Goal: Task Accomplishment & Management: Manage account settings

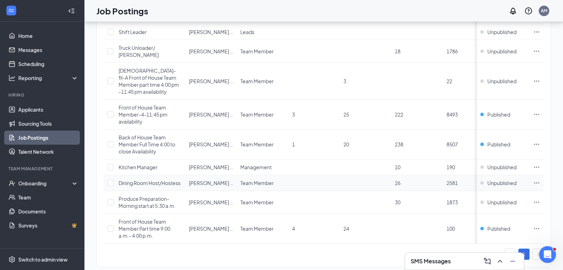
scroll to position [94, 0]
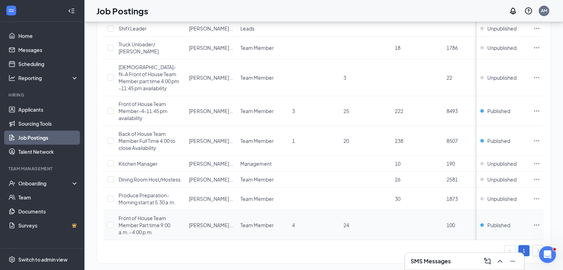
click at [146, 219] on span "Front of House Team Member Part time 9:00 a.m.- 4:00 p.m." at bounding box center [145, 225] width 52 height 20
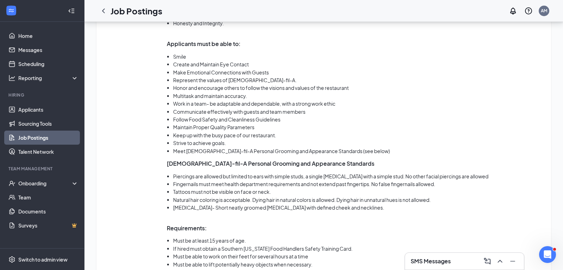
scroll to position [580, 0]
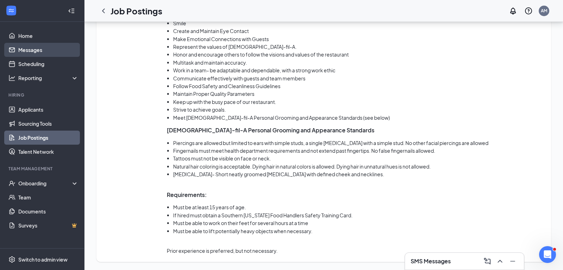
click at [32, 51] on link "Messages" at bounding box center [48, 50] width 60 height 14
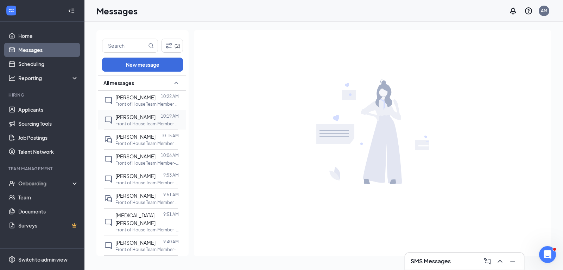
click at [144, 119] on span "[PERSON_NAME]" at bounding box center [135, 117] width 40 height 6
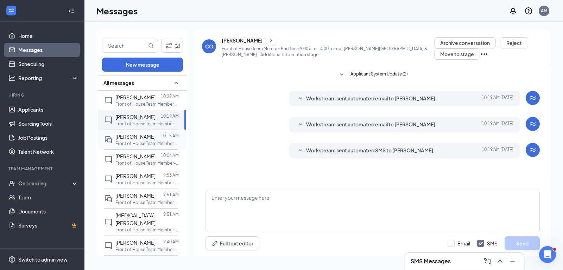
click at [142, 138] on span "[PERSON_NAME]" at bounding box center [135, 137] width 40 height 6
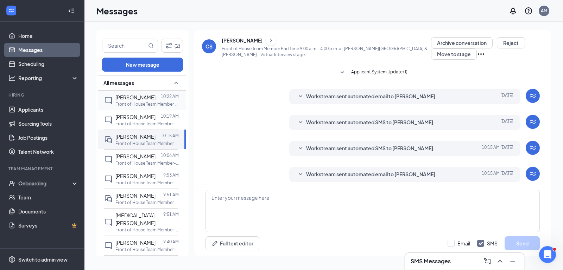
scroll to position [243, 0]
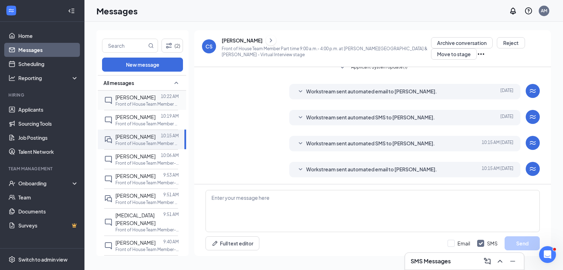
click at [148, 99] on span "[PERSON_NAME]" at bounding box center [135, 97] width 40 height 6
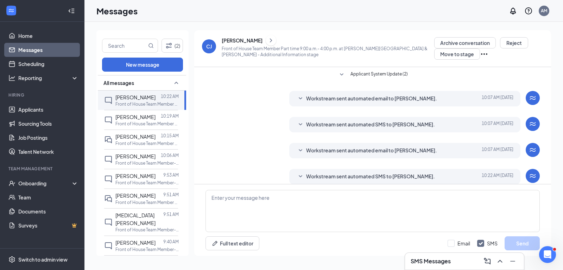
scroll to position [7, 0]
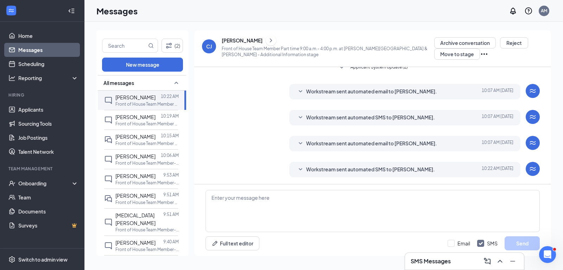
click at [438, 261] on h3 "SMS Messages" at bounding box center [430, 262] width 40 height 8
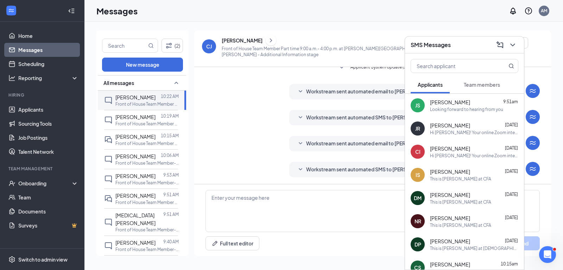
click at [446, 107] on div "Looking forward to hearing from you" at bounding box center [466, 110] width 73 height 6
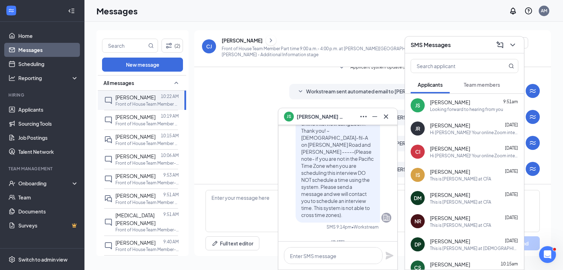
scroll to position [0, 0]
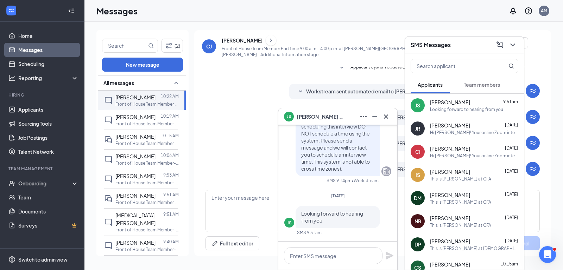
click at [445, 154] on div "Hi [PERSON_NAME]! Your online Zoom interview with [DEMOGRAPHIC_DATA]-fil-A for …" at bounding box center [474, 156] width 88 height 6
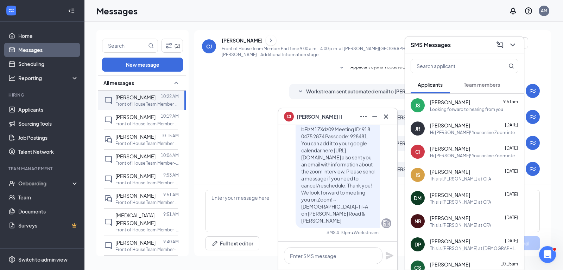
click at [450, 132] on div "Hi [PERSON_NAME]! Your online Zoom interview with [DEMOGRAPHIC_DATA]-fil-A for …" at bounding box center [474, 133] width 88 height 6
click at [449, 177] on div "This is [PERSON_NAME] at CFA" at bounding box center [460, 179] width 61 height 6
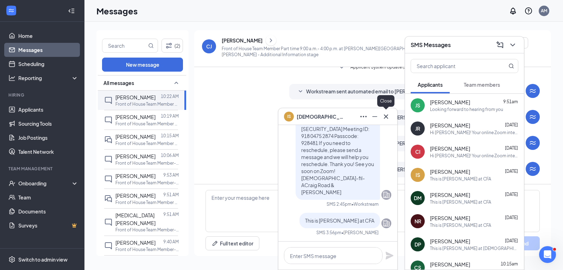
click at [386, 115] on icon "Cross" at bounding box center [386, 117] width 8 height 8
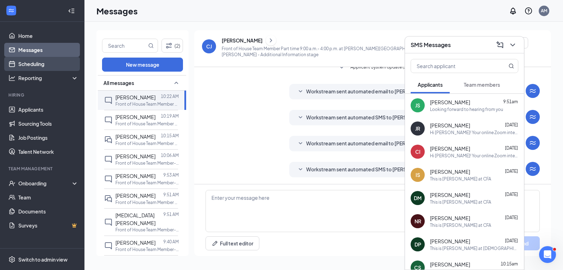
click at [38, 63] on link "Scheduling" at bounding box center [48, 64] width 60 height 14
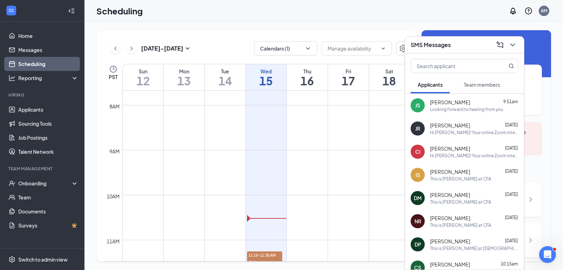
scroll to position [352, 0]
